Goal: Information Seeking & Learning: Learn about a topic

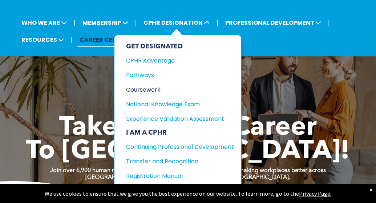
scroll to position [32, 0]
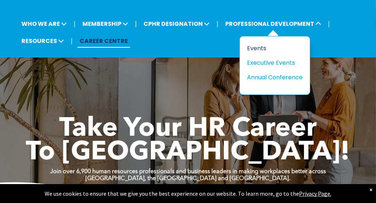
click at [260, 48] on div "Events" at bounding box center [272, 48] width 50 height 9
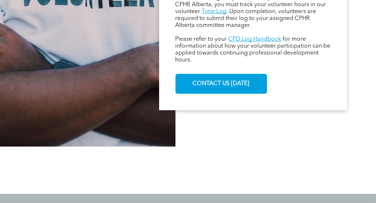
scroll to position [522, 0]
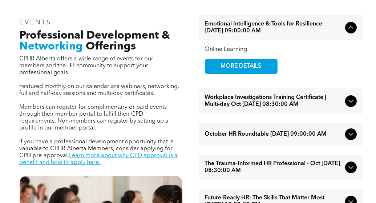
scroll to position [232, 0]
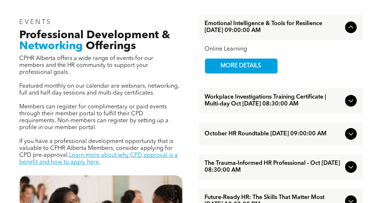
click at [330, 27] on span "Emotional Intelligence & Tools for Resilience [DATE] 09:00:00 AM" at bounding box center [273, 27] width 137 height 14
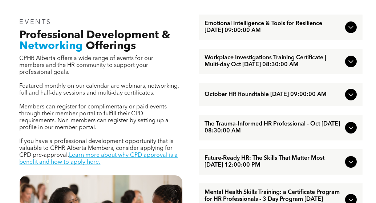
click at [330, 27] on span "Emotional Intelligence & Tools for Resilience [DATE] 09:00:00 AM" at bounding box center [273, 27] width 137 height 14
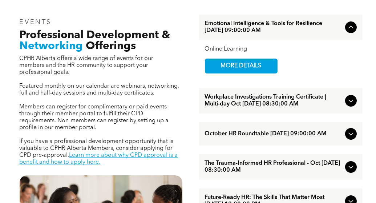
click at [330, 27] on span "Emotional Intelligence & Tools for Resilience [DATE] 09:00:00 AM" at bounding box center [273, 27] width 137 height 14
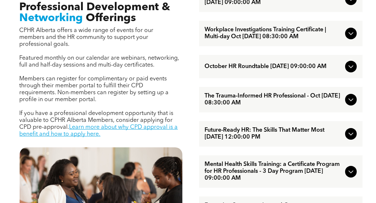
scroll to position [261, 0]
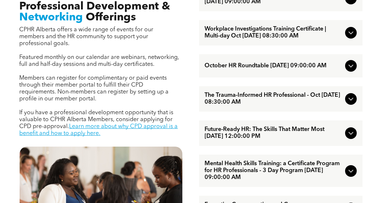
click at [317, 77] on div "October HR Roundtable [DATE] 09:00:00 AM" at bounding box center [280, 65] width 163 height 23
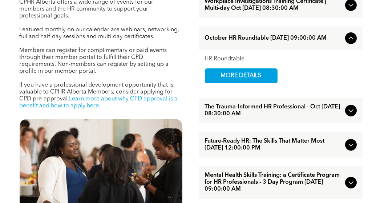
scroll to position [289, 0]
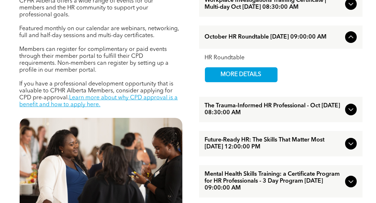
click at [324, 41] on span "October HR Roundtable [DATE] 09:00:00 AM" at bounding box center [273, 37] width 137 height 7
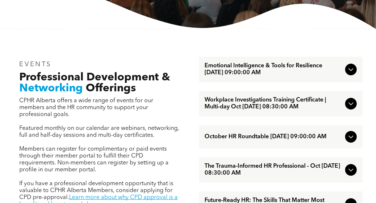
scroll to position [189, 0]
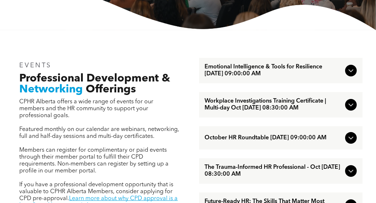
click at [322, 76] on span "Emotional Intelligence & Tools for Resilience [DATE] 09:00:00 AM" at bounding box center [273, 71] width 137 height 14
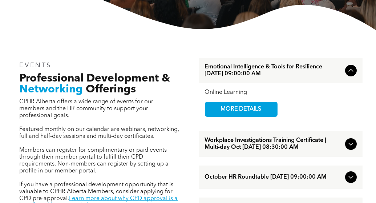
click at [322, 76] on span "Emotional Intelligence & Tools for Resilience [DATE] 09:00:00 AM" at bounding box center [273, 71] width 137 height 14
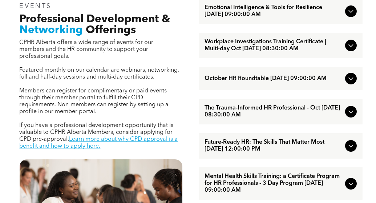
scroll to position [255, 0]
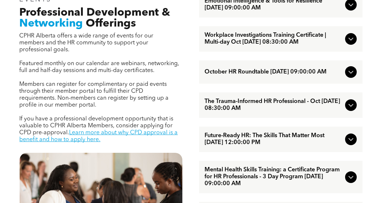
click at [318, 108] on span "The Trauma-Informed HR Professional - Oct [DATE] 08:30:00 AM" at bounding box center [273, 105] width 137 height 14
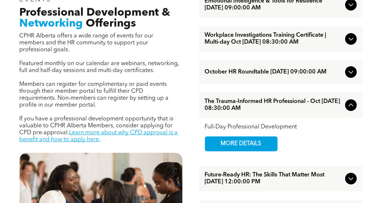
scroll to position [346, 0]
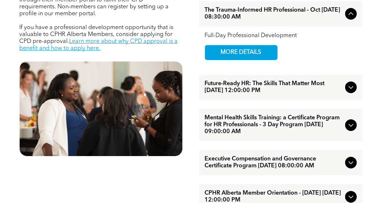
click at [291, 93] on span "Future-Ready HR: The Skills That Matter Most [DATE] 12:00:00 PM" at bounding box center [273, 87] width 137 height 14
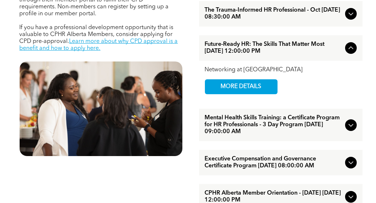
click at [308, 135] on span "Mental Health Skills Training: a Certificate Program for HR Professionals - 3 D…" at bounding box center [273, 124] width 137 height 21
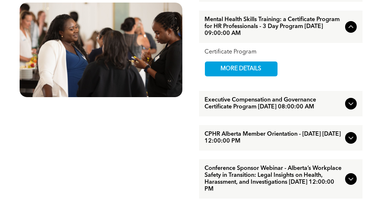
scroll to position [405, 0]
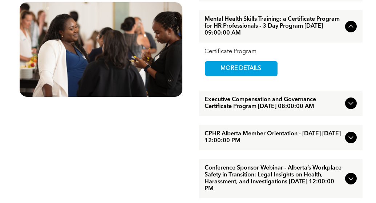
click at [308, 110] on span "Executive Compensation and Governance Certificate Program [DATE] 08:00:00 AM" at bounding box center [273, 103] width 137 height 14
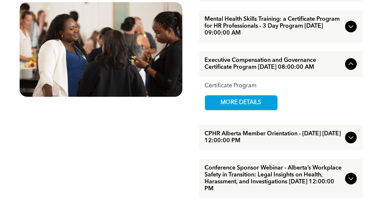
click at [302, 144] on span "CPHR Alberta Member Orientation - [DATE] [DATE] 12:00:00 PM" at bounding box center [273, 137] width 137 height 14
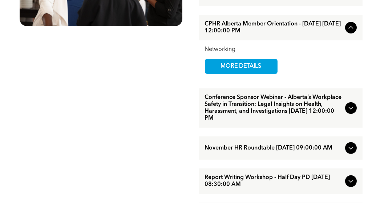
scroll to position [476, 0]
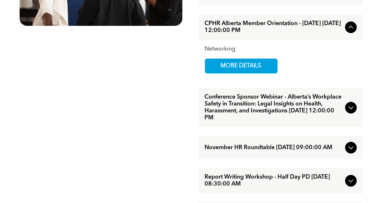
click at [300, 121] on span "Conference Sponsor Webinar - Alberta’s Workplace Safety in Transition: Legal In…" at bounding box center [273, 108] width 137 height 28
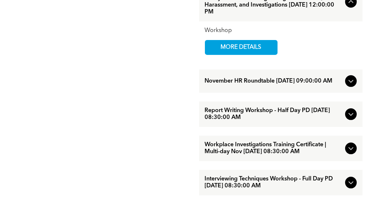
scroll to position [544, 0]
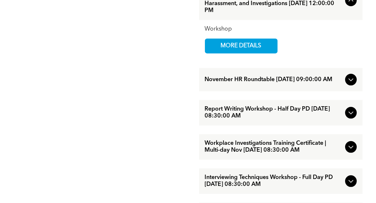
click at [281, 83] on span "November HR Roundtable [DATE] 09:00:00 AM" at bounding box center [273, 79] width 137 height 7
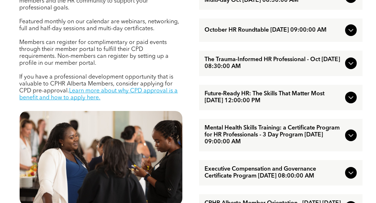
scroll to position [289, 0]
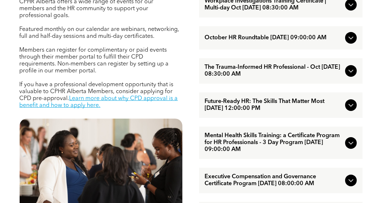
click at [277, 41] on span "October HR Roundtable [DATE] 09:00:00 AM" at bounding box center [273, 37] width 137 height 7
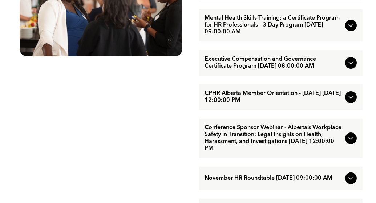
scroll to position [448, 0]
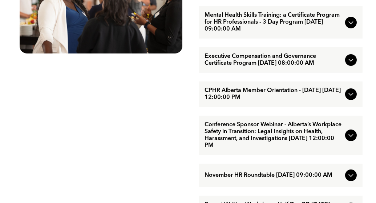
click at [278, 101] on span "CPHR Alberta Member Orientation - [DATE] [DATE] 12:00:00 PM" at bounding box center [273, 94] width 137 height 14
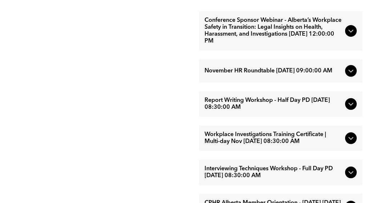
scroll to position [553, 0]
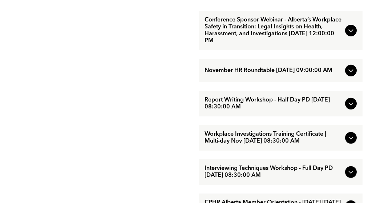
click at [281, 74] on span "November HR Roundtable [DATE] 09:00:00 AM" at bounding box center [273, 70] width 137 height 7
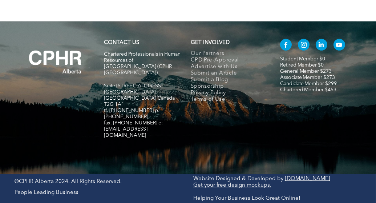
scroll to position [846, 0]
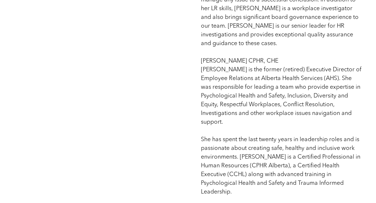
scroll to position [1095, 0]
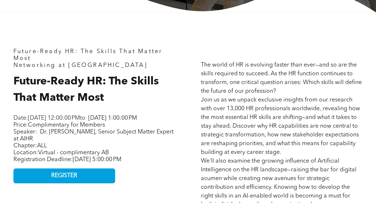
scroll to position [280, 0]
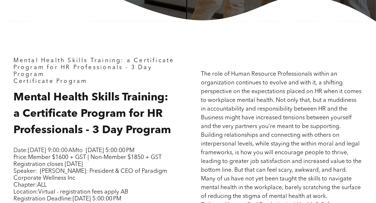
scroll to position [256, 0]
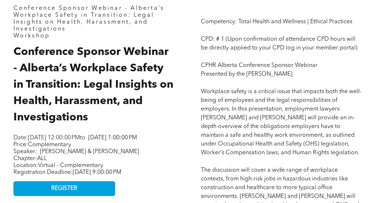
scroll to position [309, 0]
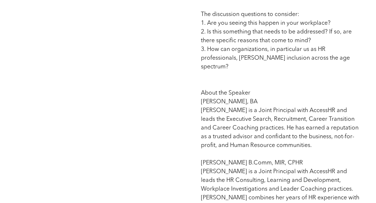
scroll to position [565, 0]
